Goal: Task Accomplishment & Management: Complete application form

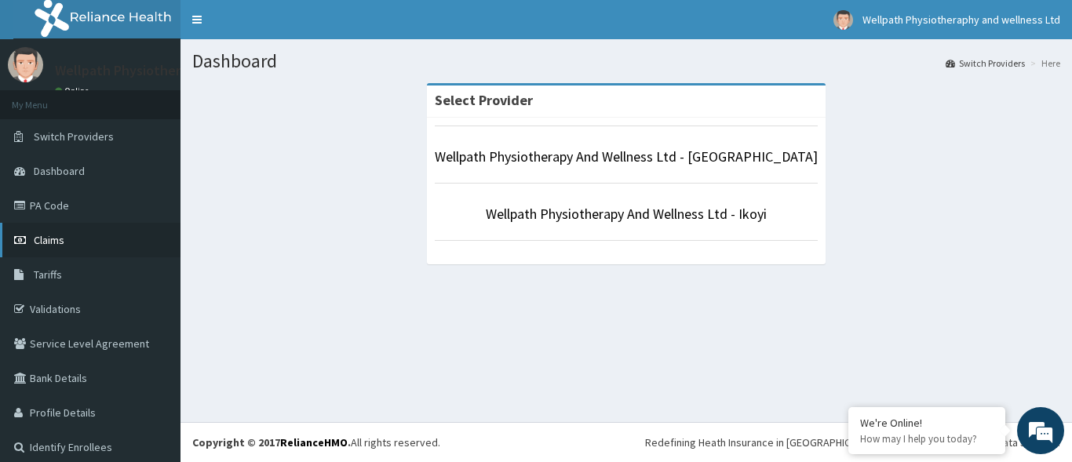
click at [54, 240] on span "Claims" at bounding box center [49, 240] width 31 height 14
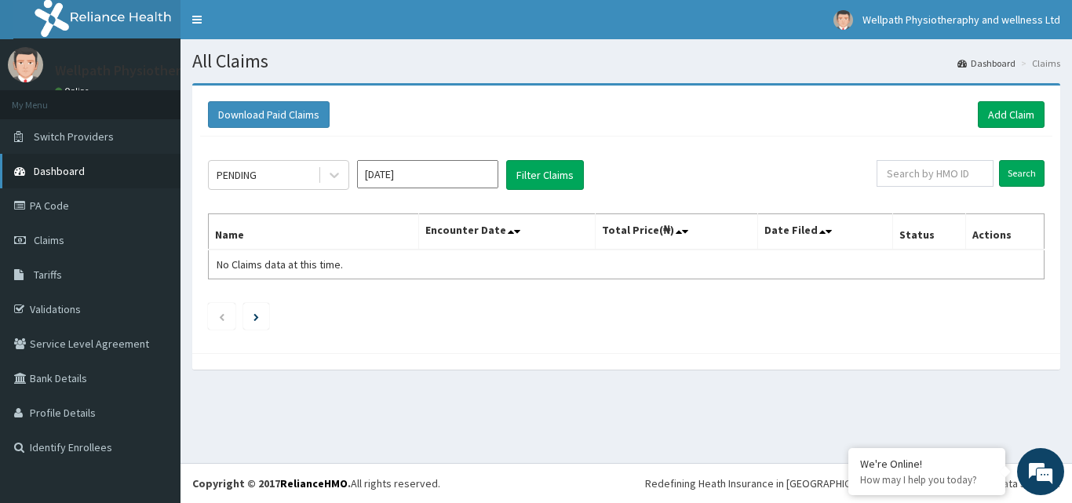
click at [72, 162] on link "Dashboard" at bounding box center [90, 171] width 180 height 35
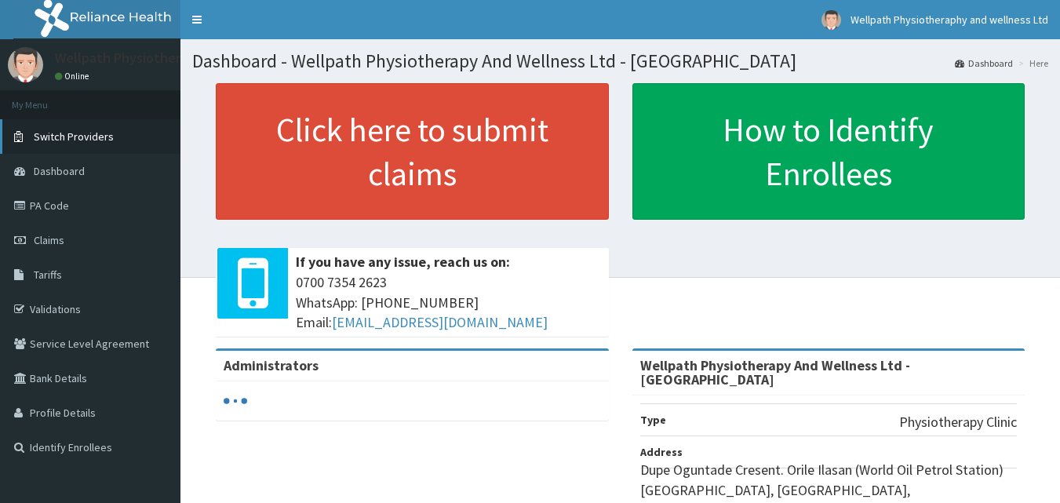
click at [66, 137] on span "Switch Providers" at bounding box center [74, 136] width 80 height 14
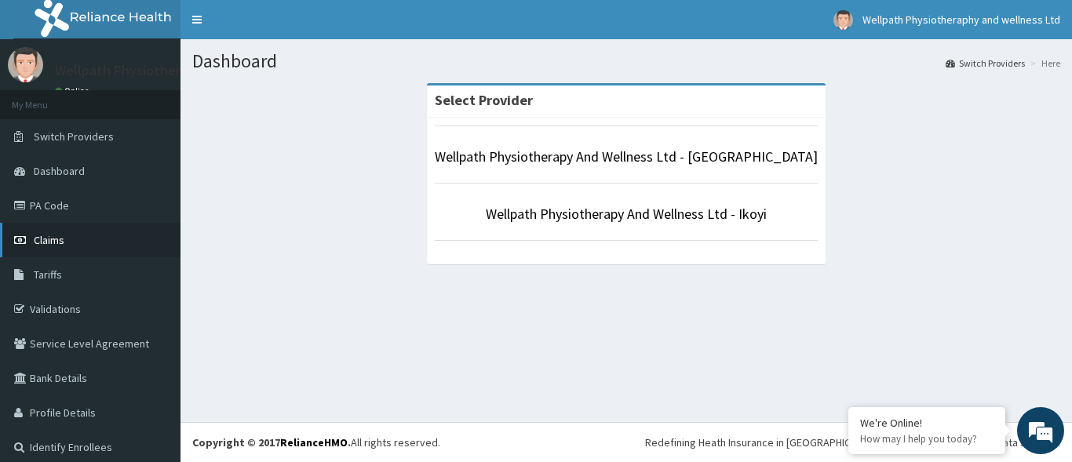
click at [53, 243] on span "Claims" at bounding box center [49, 240] width 31 height 14
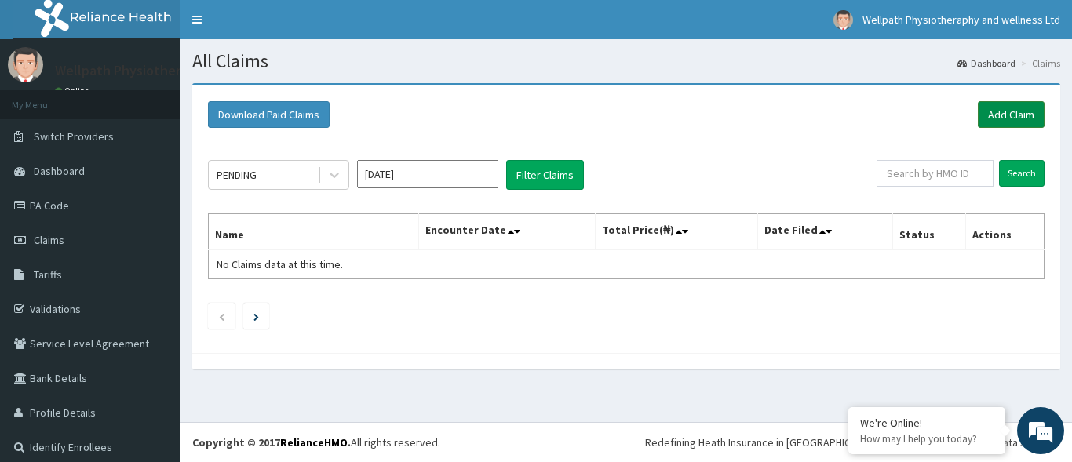
click at [993, 115] on link "Add Claim" at bounding box center [1011, 114] width 67 height 27
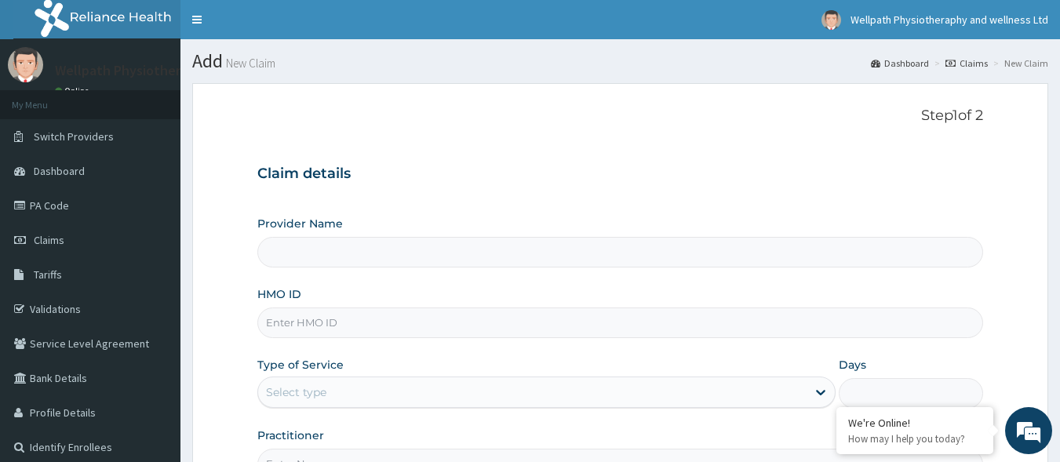
type input "Wellpath Physiotherapy And Wellness Ltd - Lekki"
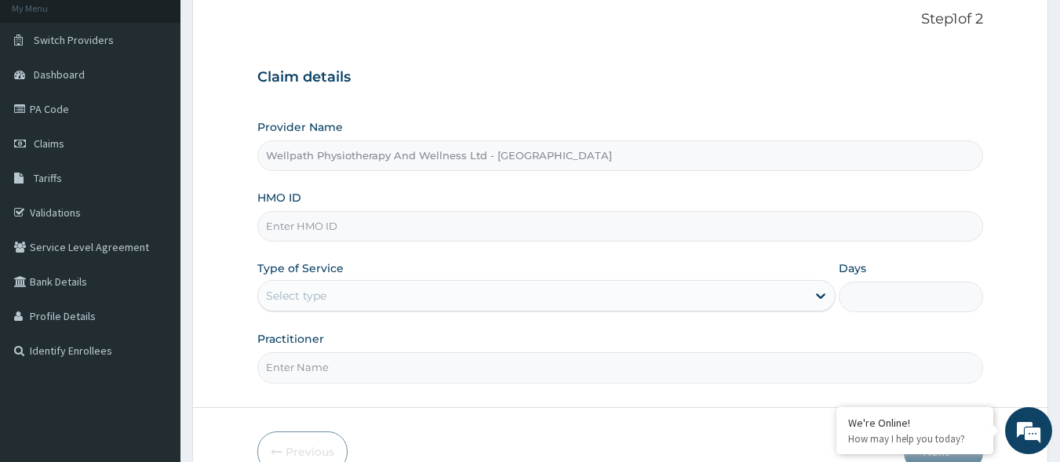
scroll to position [106, 0]
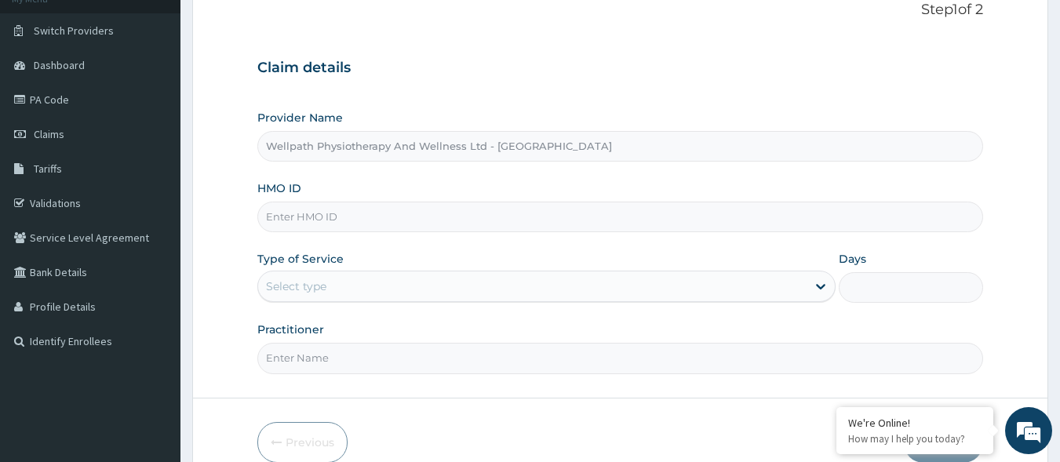
click at [390, 218] on input "HMO ID" at bounding box center [620, 217] width 727 height 31
paste input "DBN/10041/A"
type input "DBN/10041/A"
click at [399, 287] on div "Select type" at bounding box center [532, 286] width 549 height 25
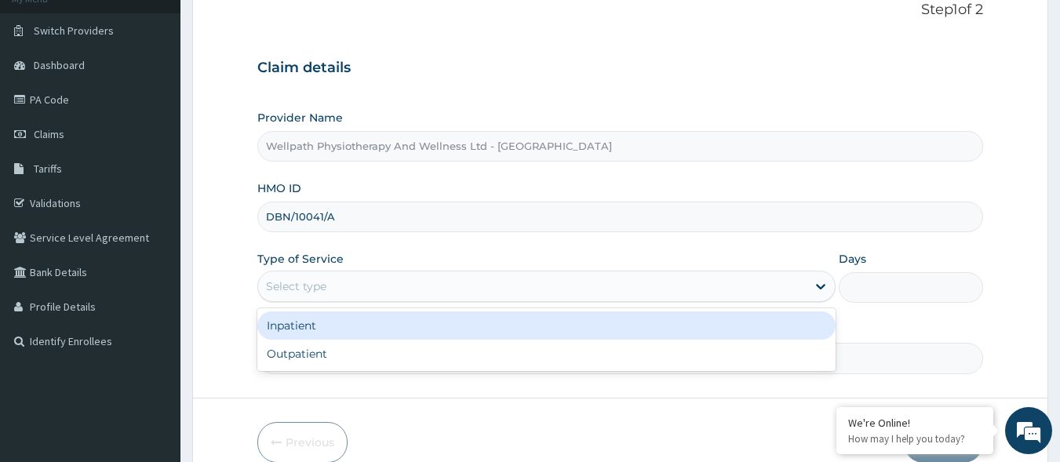
scroll to position [0, 0]
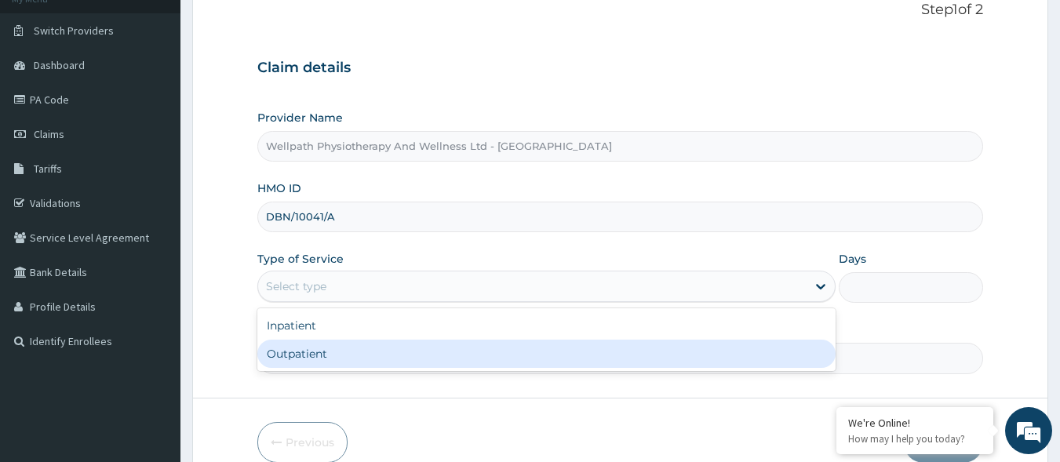
click at [361, 357] on div "Outpatient" at bounding box center [546, 354] width 578 height 28
type input "1"
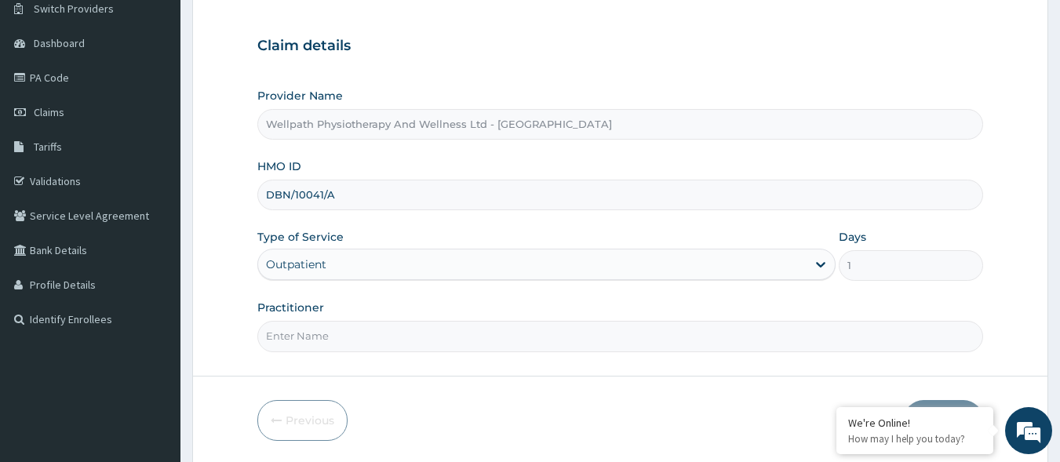
scroll to position [133, 0]
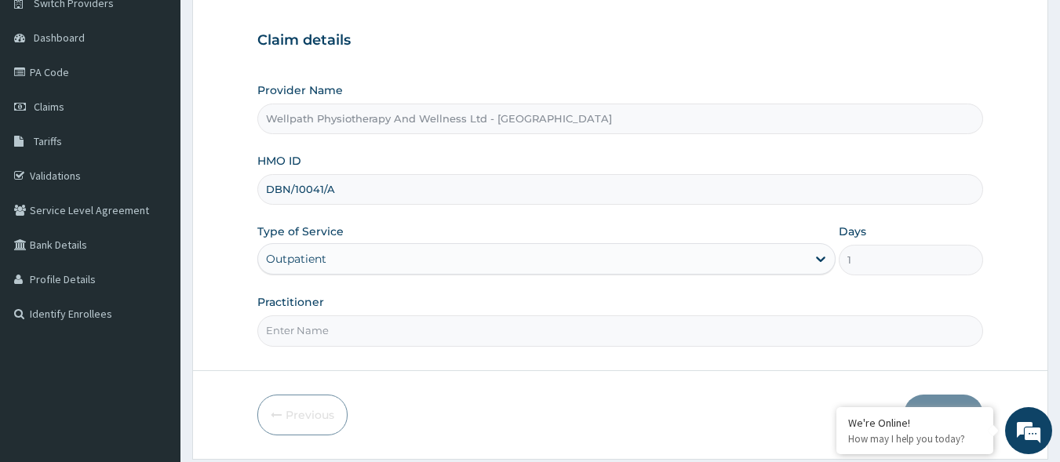
click at [476, 329] on input "Practitioner" at bounding box center [620, 330] width 727 height 31
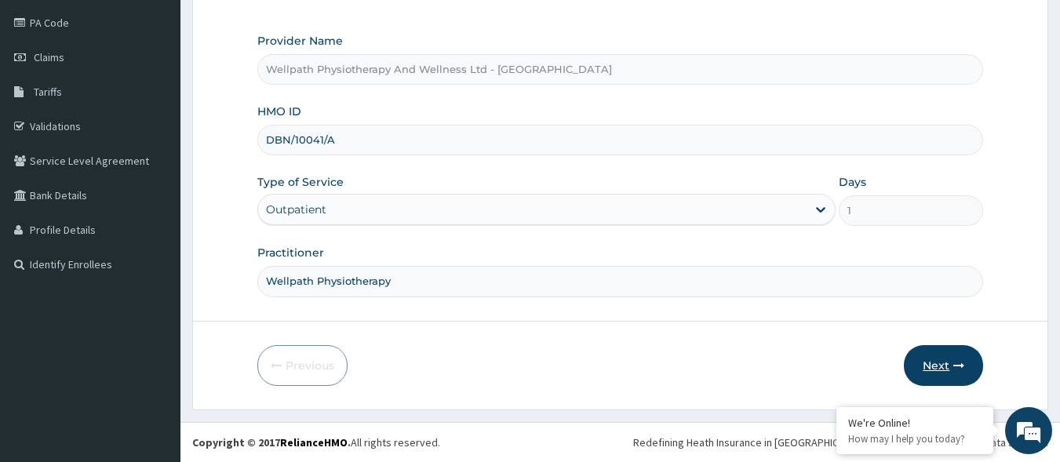
type input "Wellpath Physiotherapy"
click at [939, 359] on button "Next" at bounding box center [943, 365] width 79 height 41
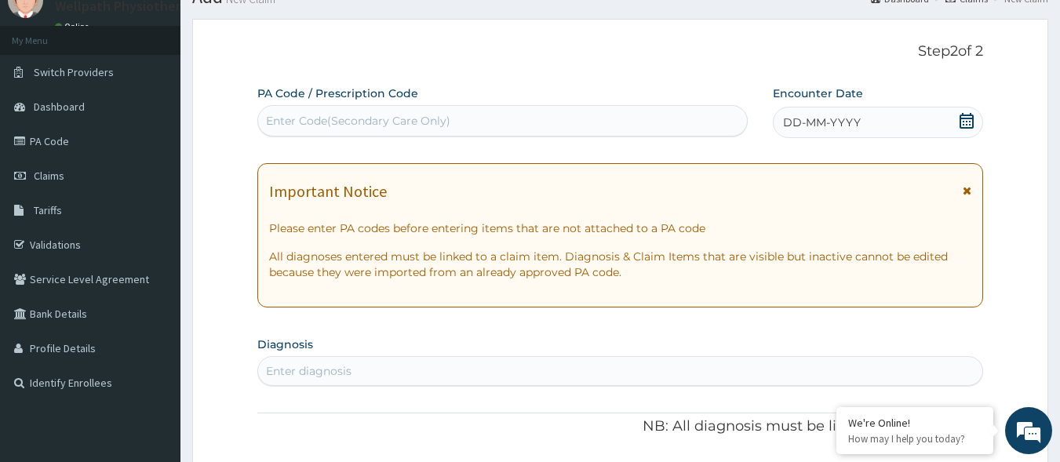
scroll to position [0, 0]
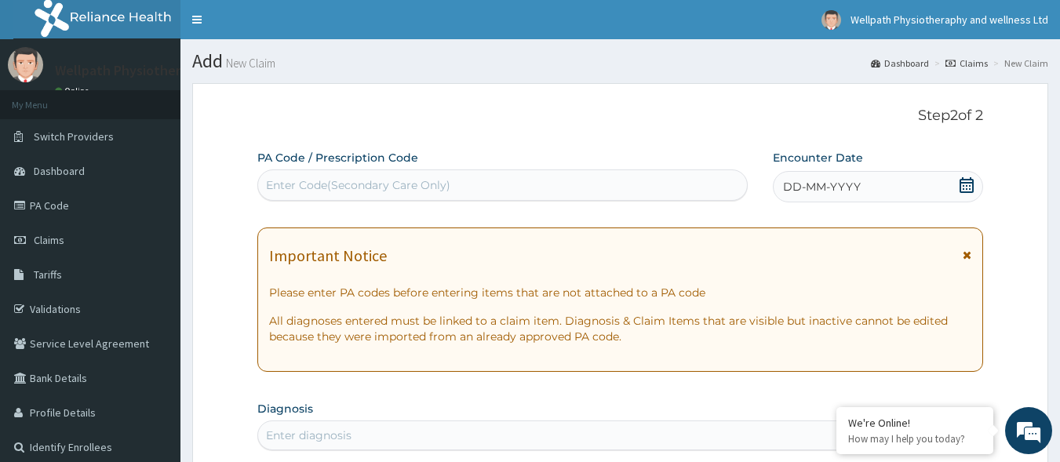
click at [304, 185] on div "Enter Code(Secondary Care Only)" at bounding box center [358, 185] width 184 height 16
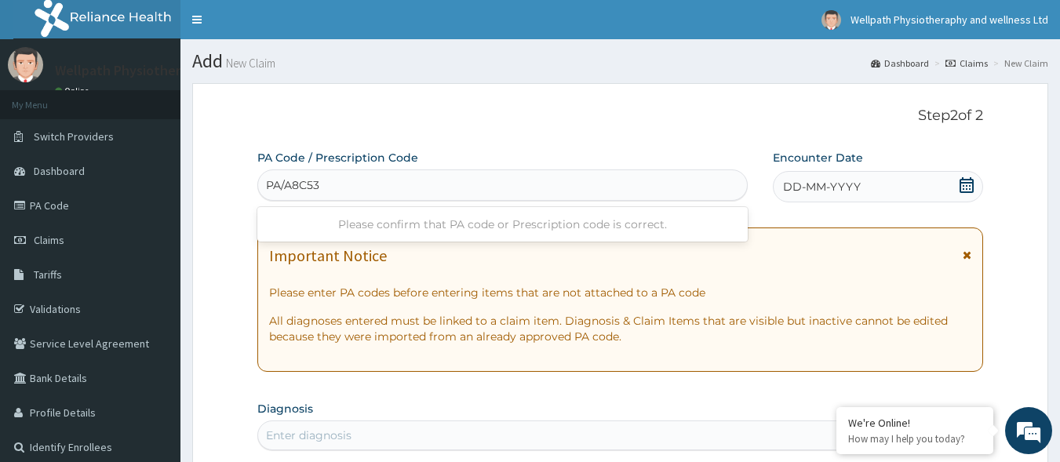
type input "PA/A8C53A"
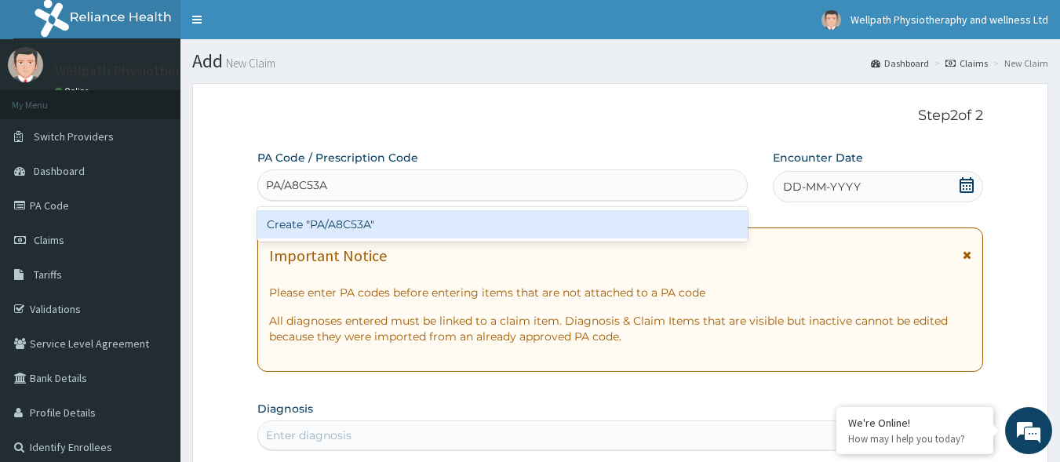
click at [355, 224] on div "Create "PA/A8C53A"" at bounding box center [502, 224] width 491 height 28
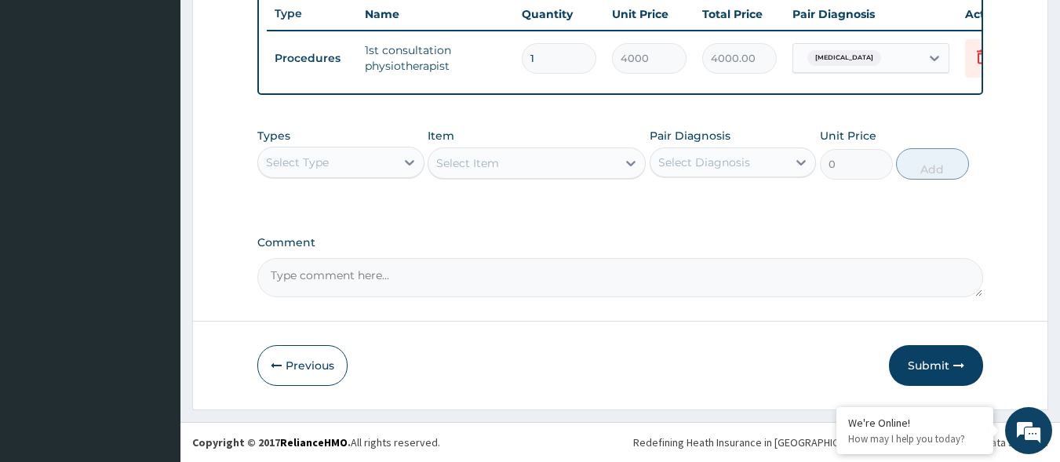
scroll to position [607, 0]
click at [924, 359] on button "Submit" at bounding box center [936, 365] width 94 height 41
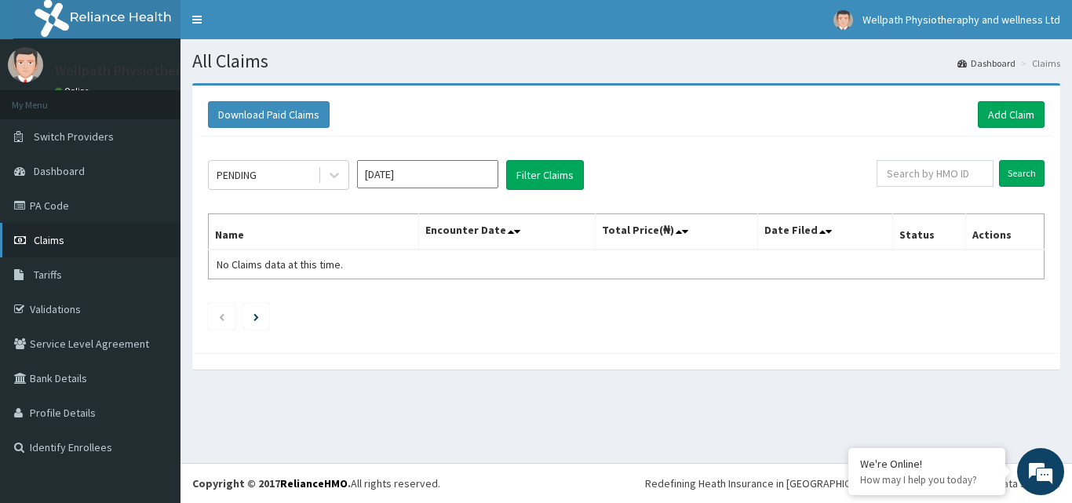
click at [47, 236] on span "Claims" at bounding box center [49, 240] width 31 height 14
click at [337, 176] on icon at bounding box center [334, 175] width 16 height 16
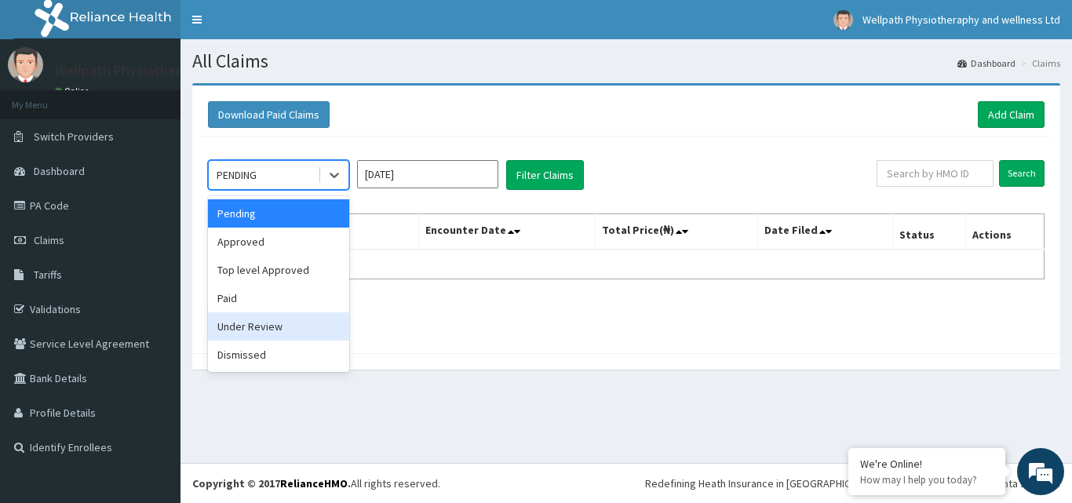
click at [279, 327] on div "Under Review" at bounding box center [278, 326] width 141 height 28
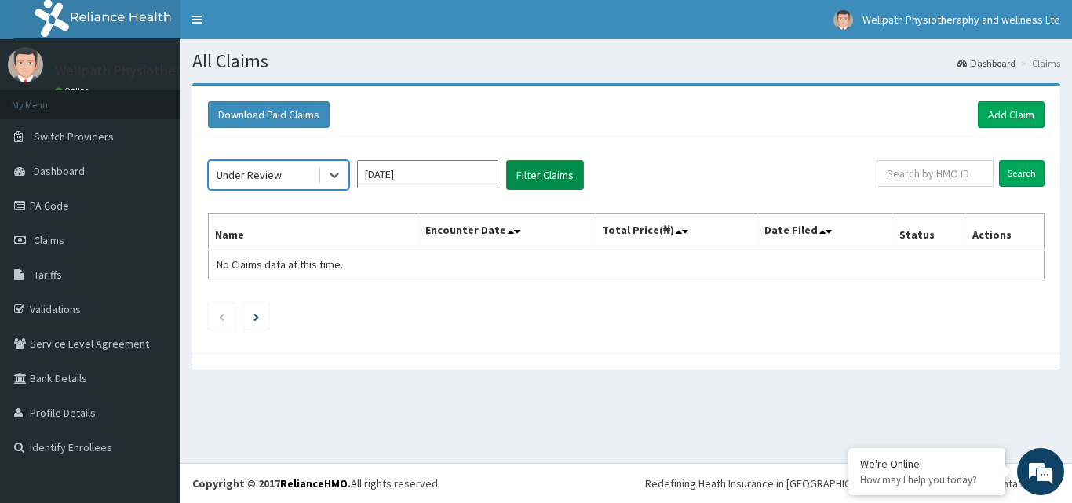
click at [524, 176] on button "Filter Claims" at bounding box center [545, 175] width 78 height 30
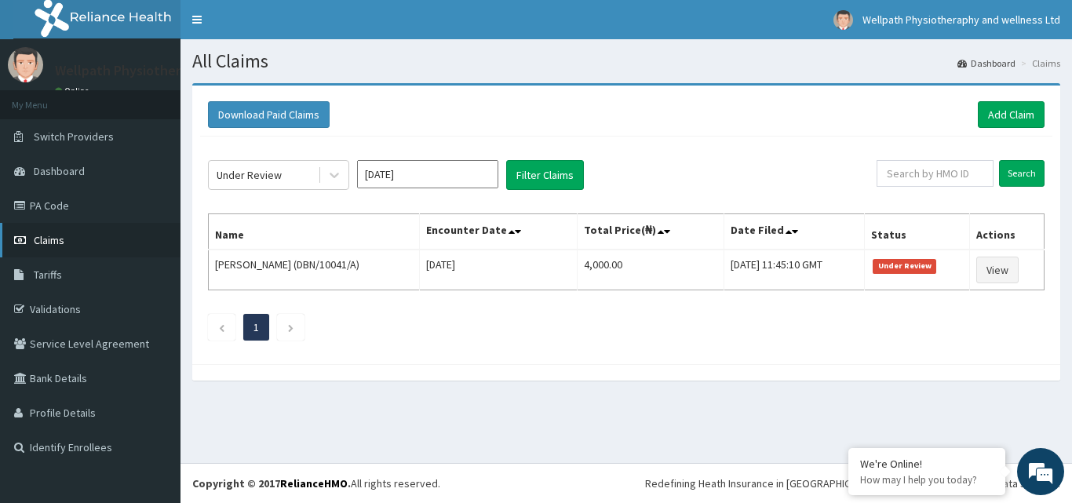
click at [57, 242] on span "Claims" at bounding box center [49, 240] width 31 height 14
